Goal: Information Seeking & Learning: Learn about a topic

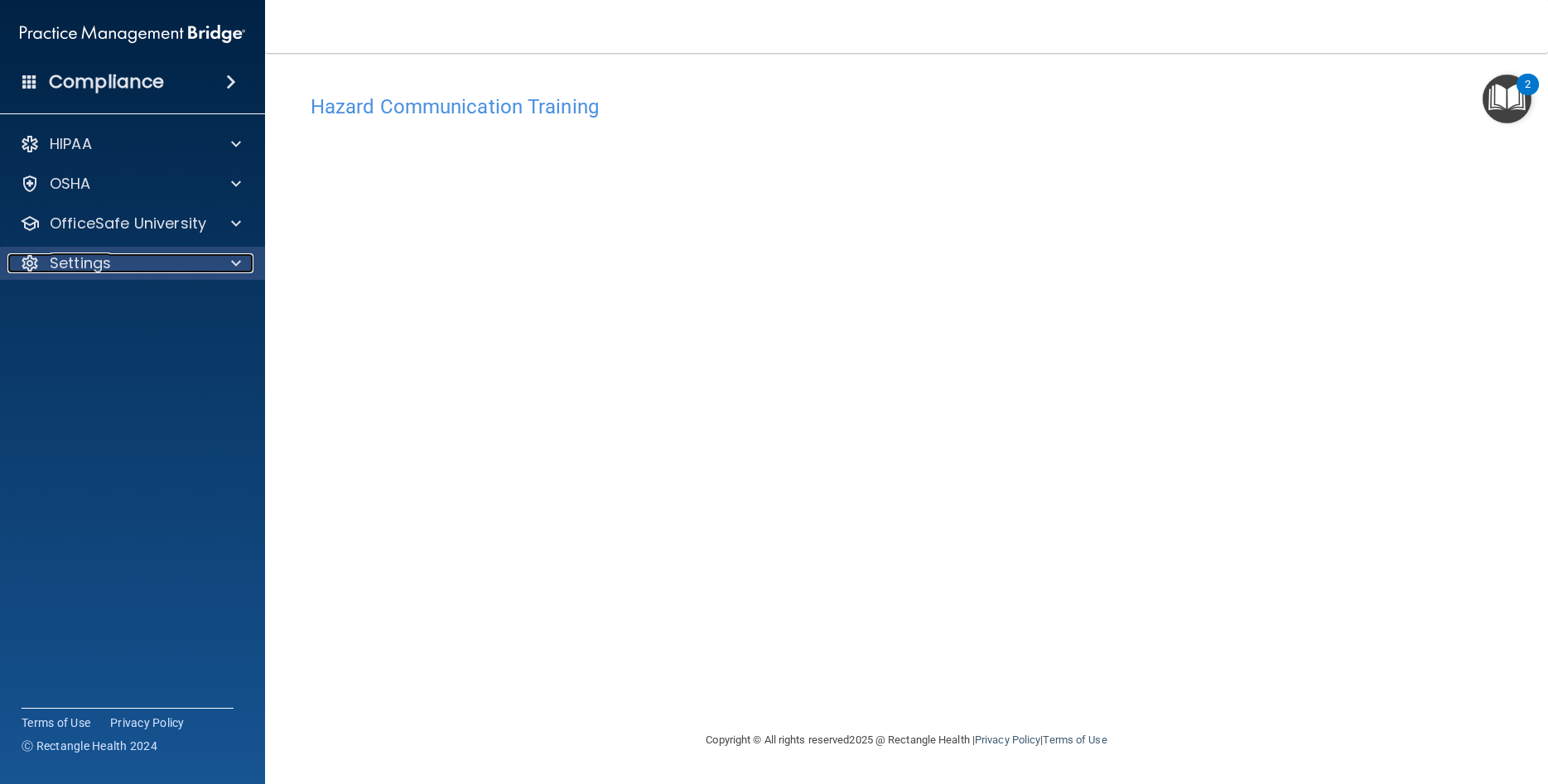
drag, startPoint x: 0, startPoint y: 0, endPoint x: 80, endPoint y: 279, distance: 290.2
click at [80, 279] on div "Settings" at bounding box center [133, 263] width 266 height 33
click at [95, 263] on p "Settings" at bounding box center [80, 264] width 61 height 20
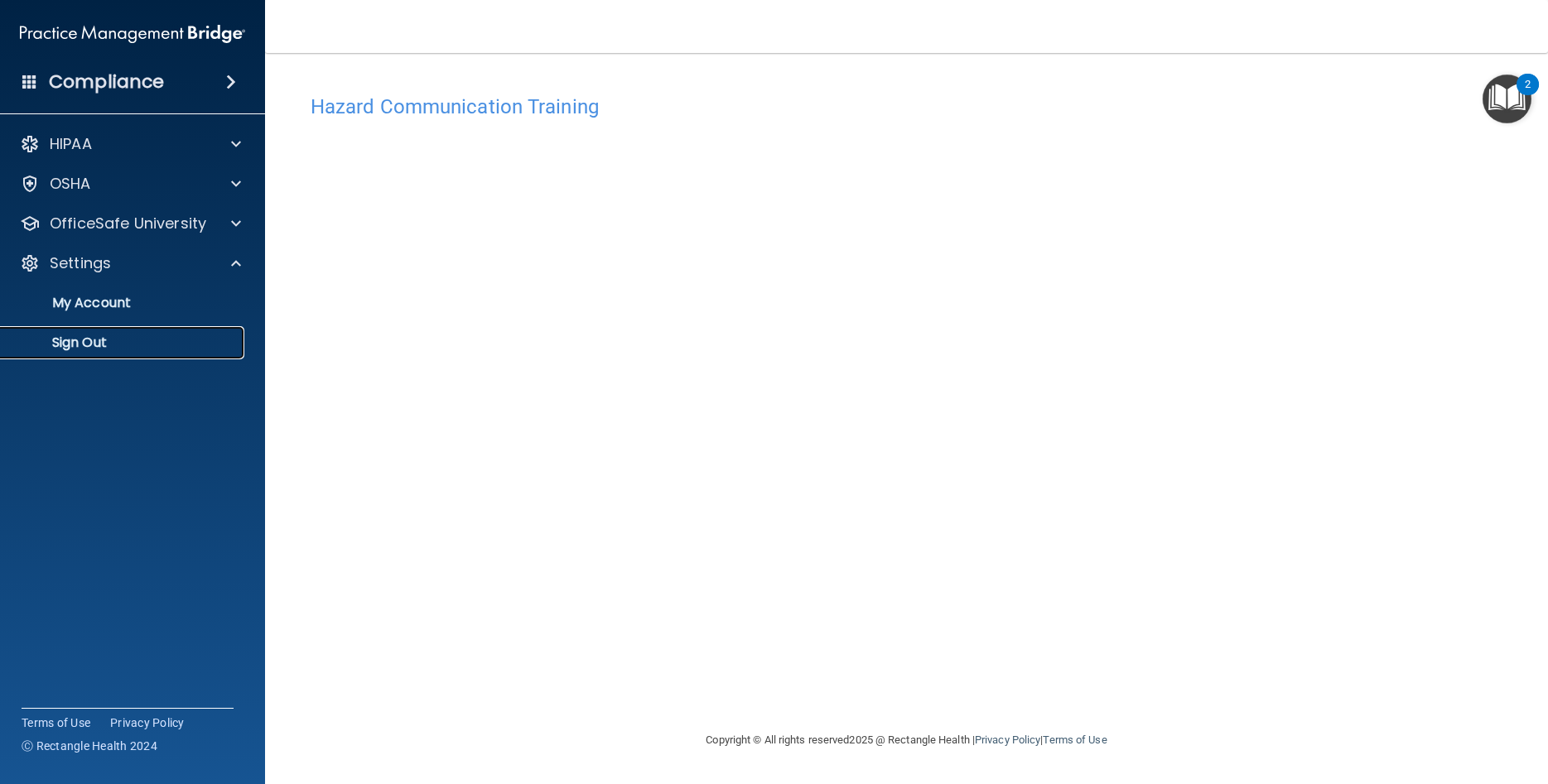
click at [109, 343] on p "Sign Out" at bounding box center [124, 343] width 226 height 17
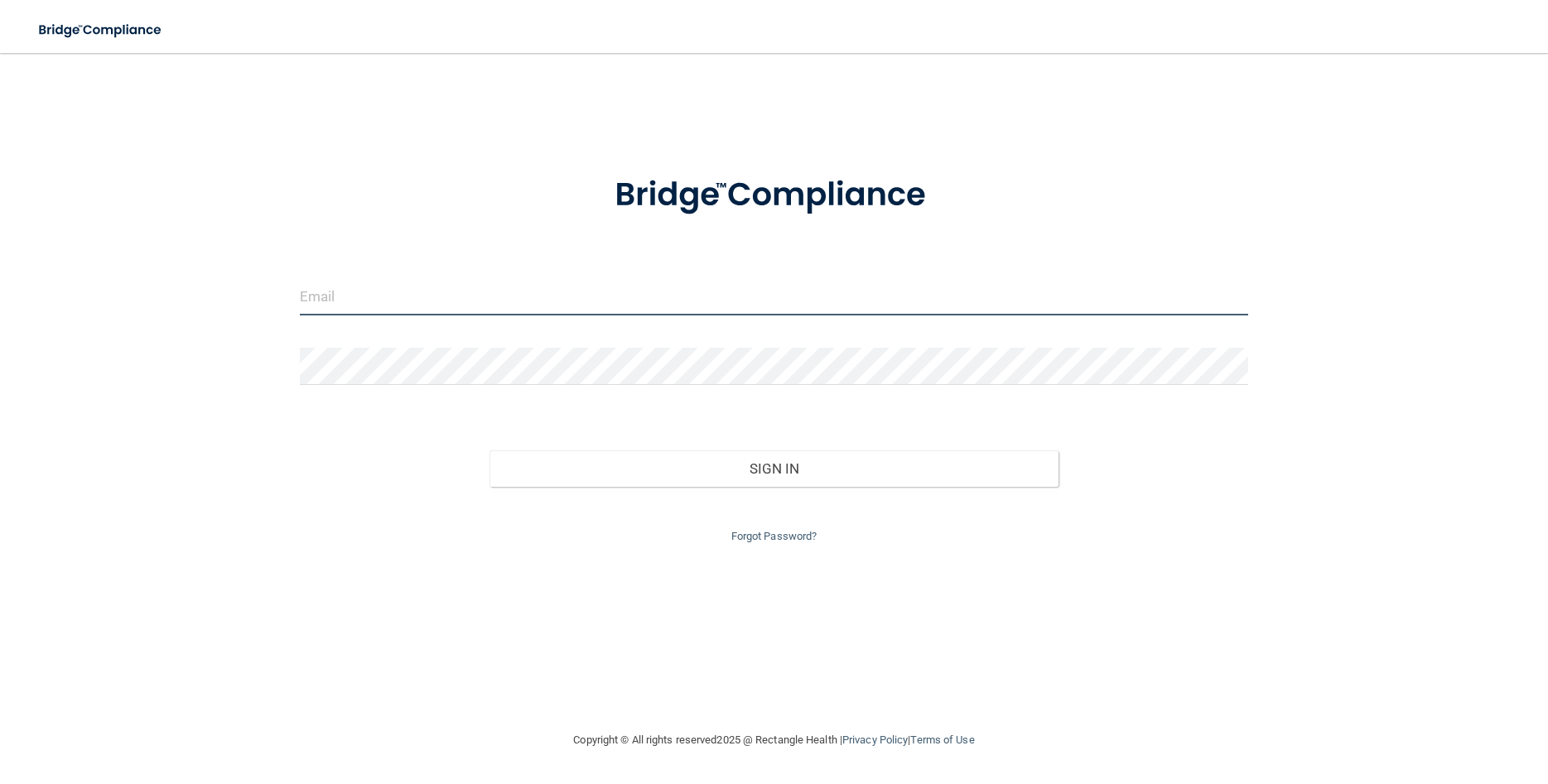
click at [359, 302] on input "email" at bounding box center [774, 296] width 948 height 37
type input "[EMAIL_ADDRESS][DOMAIN_NAME]"
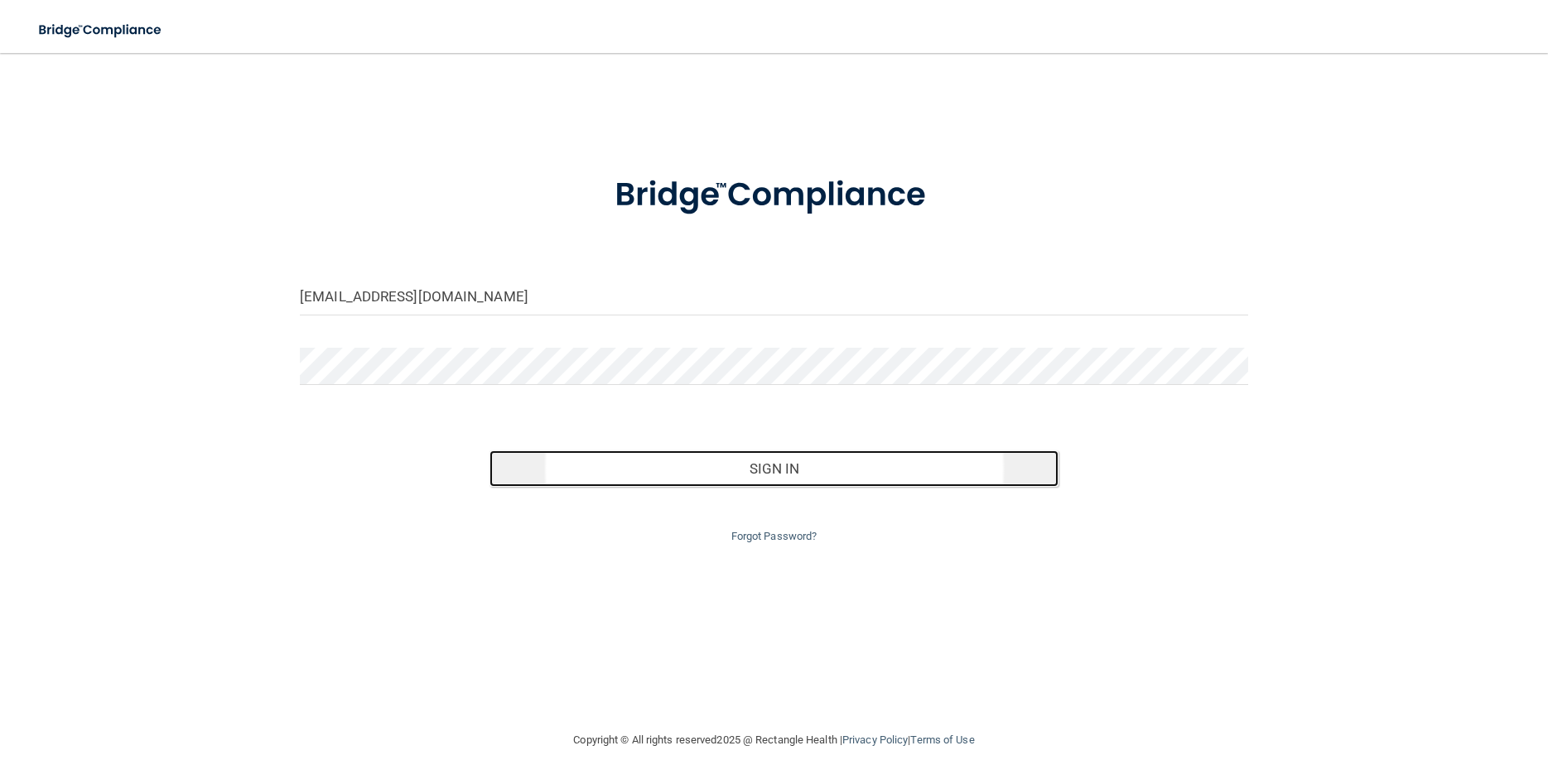
click at [701, 475] on button "Sign In" at bounding box center [774, 468] width 569 height 36
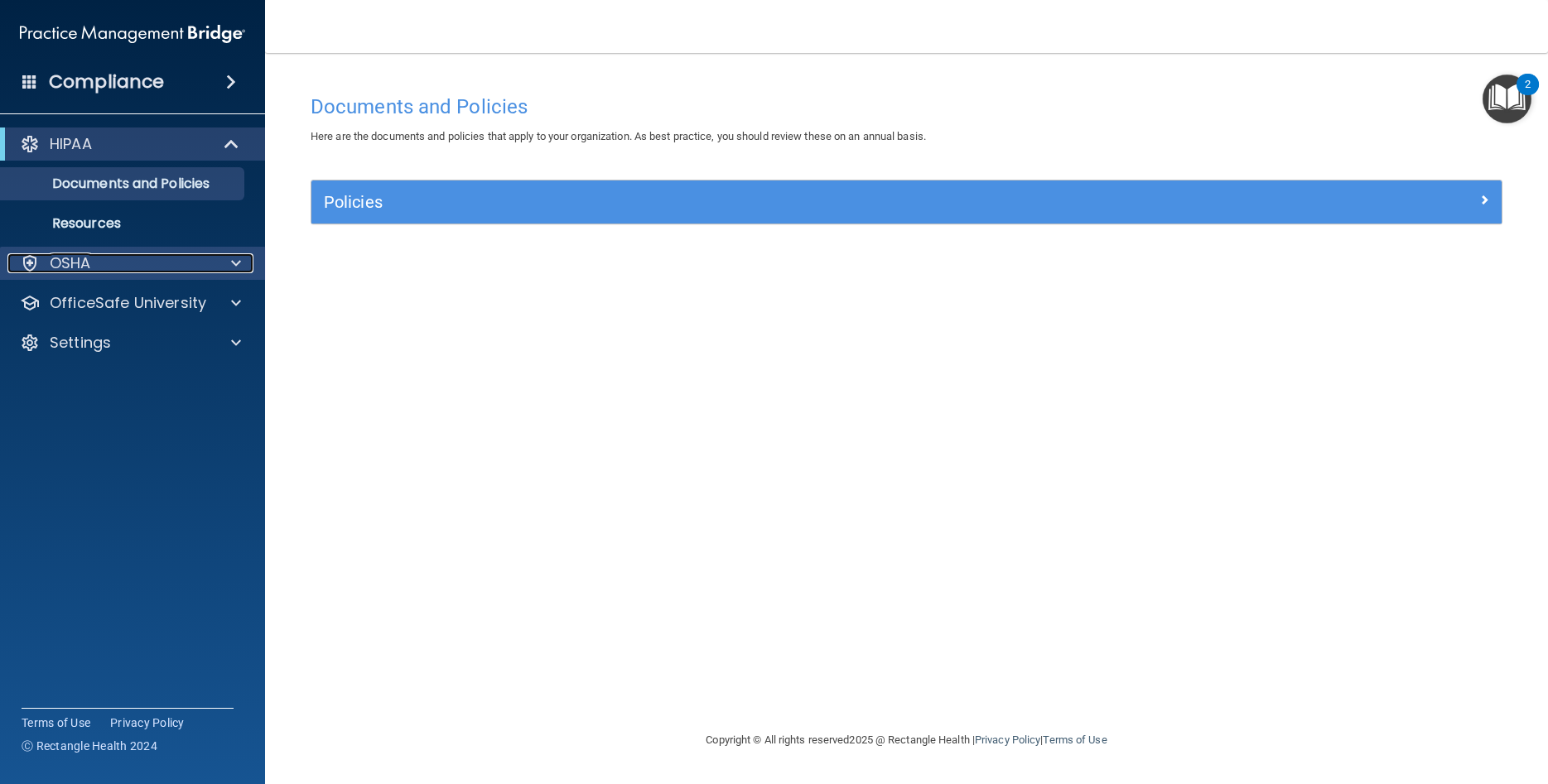
click at [73, 265] on p "OSHA" at bounding box center [70, 264] width 41 height 20
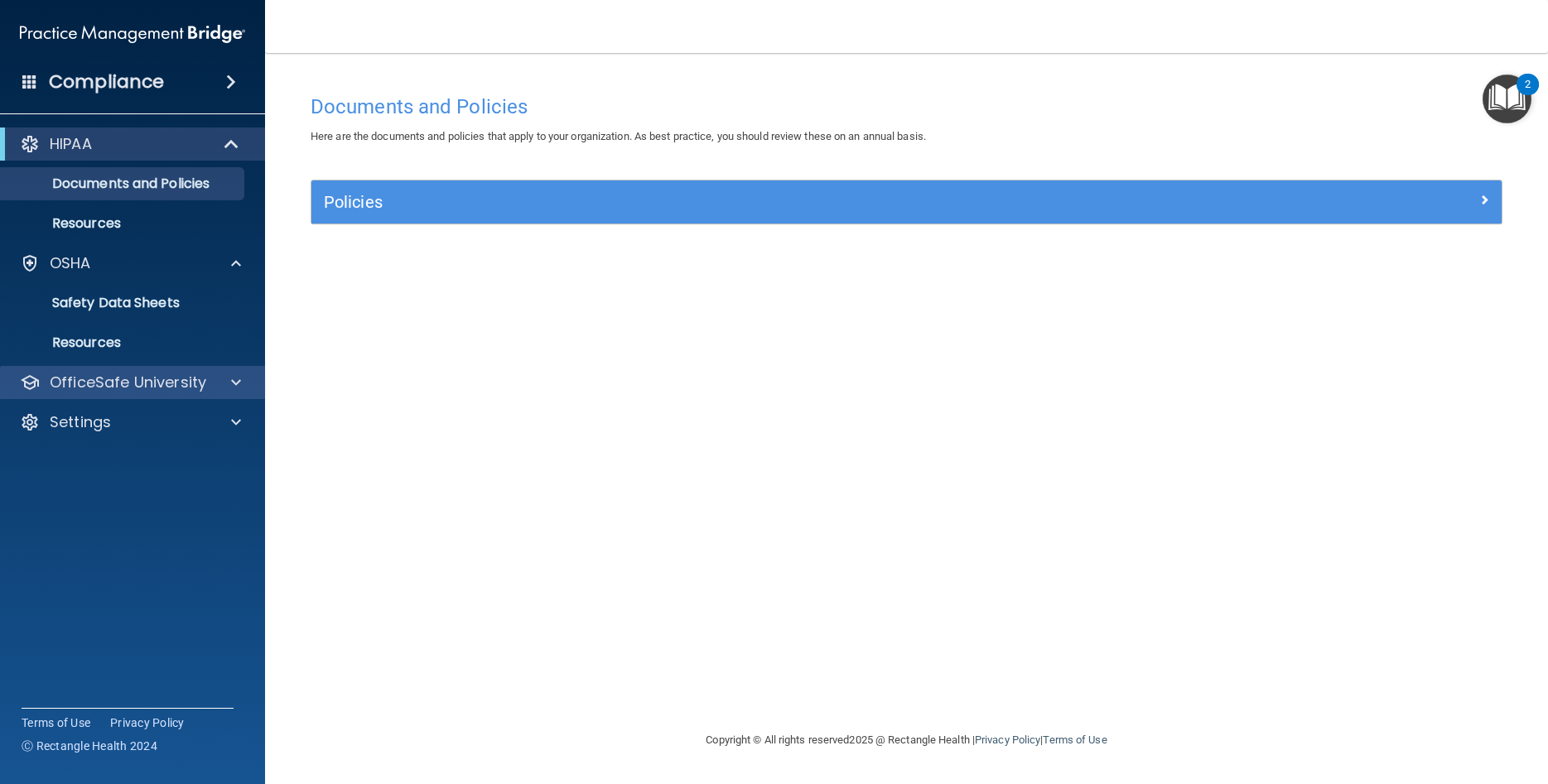
click at [140, 369] on div "OfficeSafe University" at bounding box center [133, 382] width 266 height 33
click at [151, 383] on p "OfficeSafe University" at bounding box center [128, 383] width 157 height 20
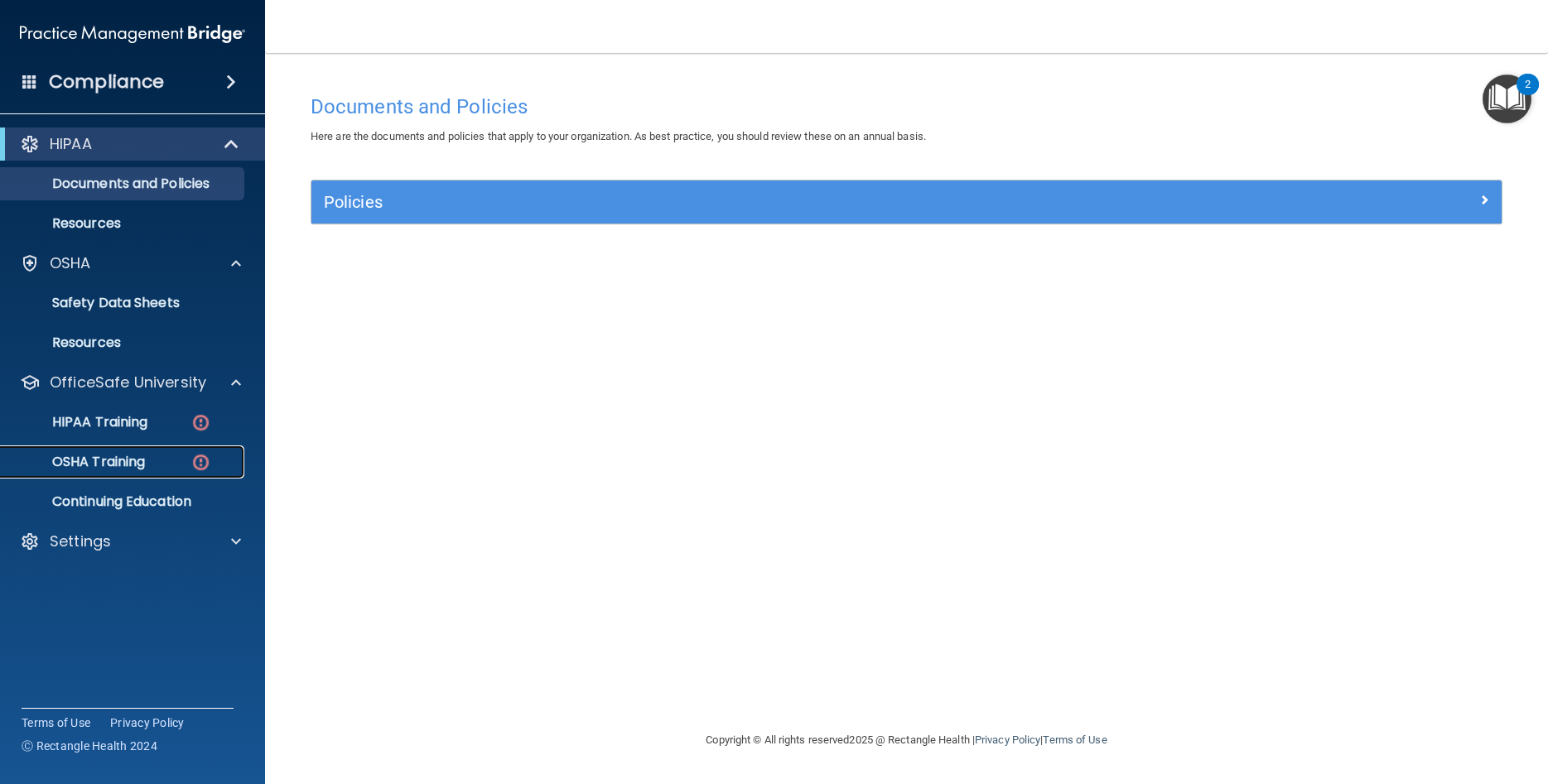
click at [153, 449] on link "OSHA Training" at bounding box center [113, 461] width 261 height 33
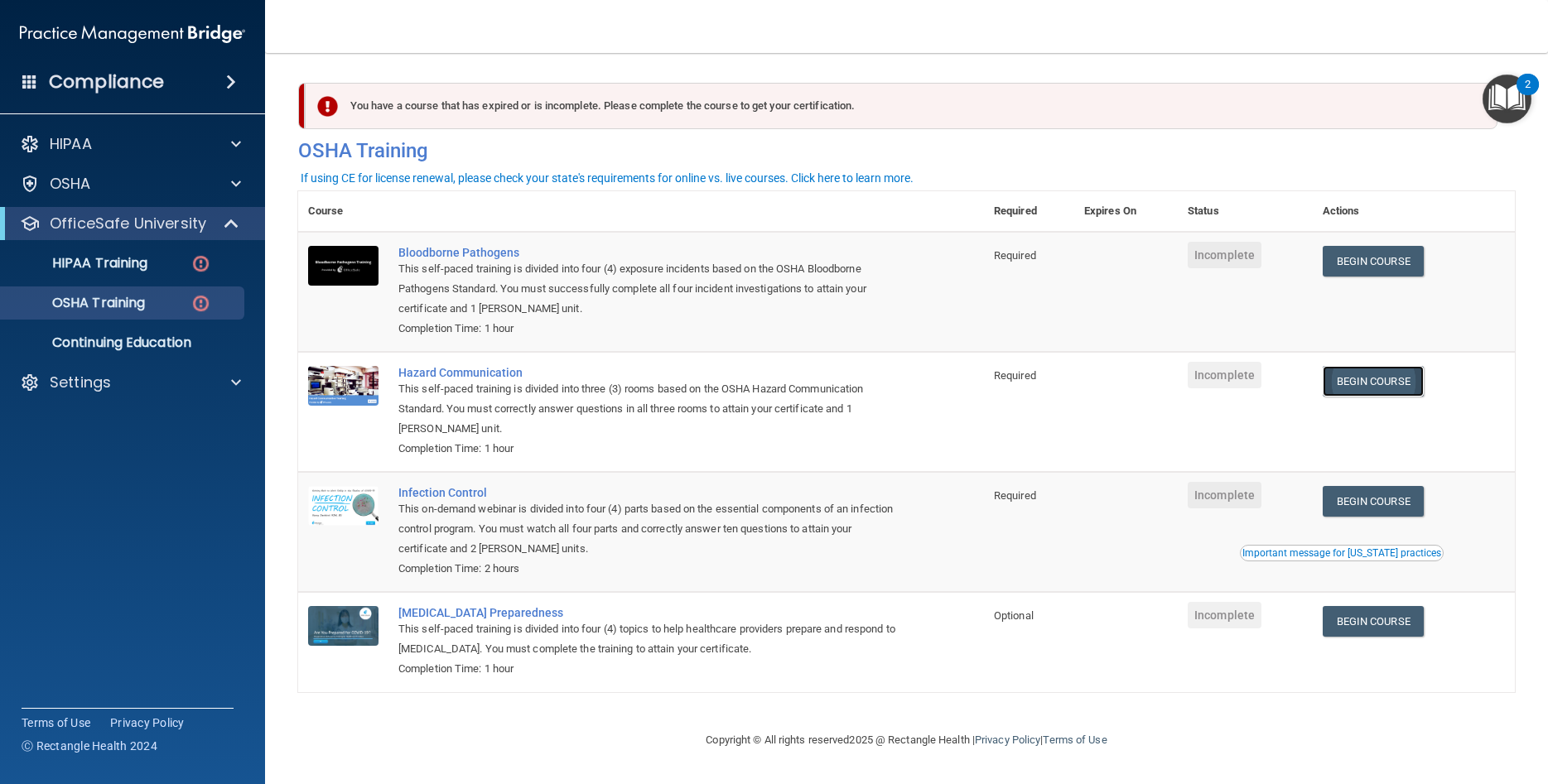
click at [1372, 388] on link "Begin Course" at bounding box center [1372, 381] width 101 height 31
